Goal: Transaction & Acquisition: Subscribe to service/newsletter

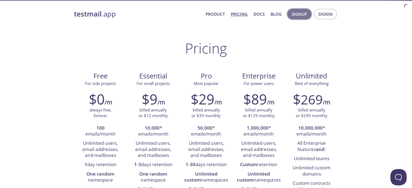
click at [304, 14] on span "Signup" at bounding box center [299, 14] width 15 height 7
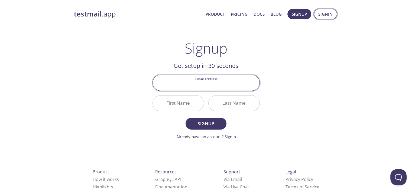
click at [317, 15] on button "Signin" at bounding box center [325, 14] width 23 height 10
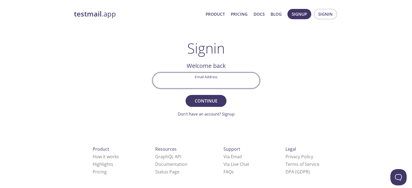
click at [216, 77] on input "Email Address" at bounding box center [206, 80] width 107 height 15
type input "[EMAIL_ADDRESS][DOMAIN_NAME]"
click at [205, 98] on span "Continue" at bounding box center [206, 101] width 29 height 8
